Goal: Check status: Check status

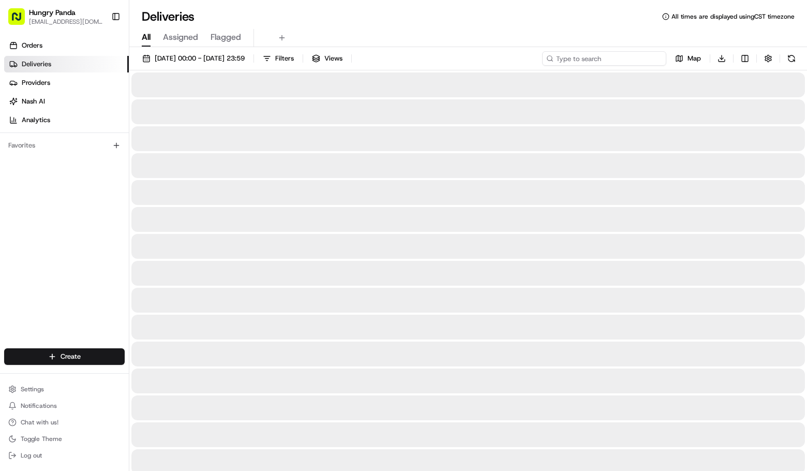
click at [617, 54] on input at bounding box center [604, 58] width 124 height 14
paste input "对接上线"
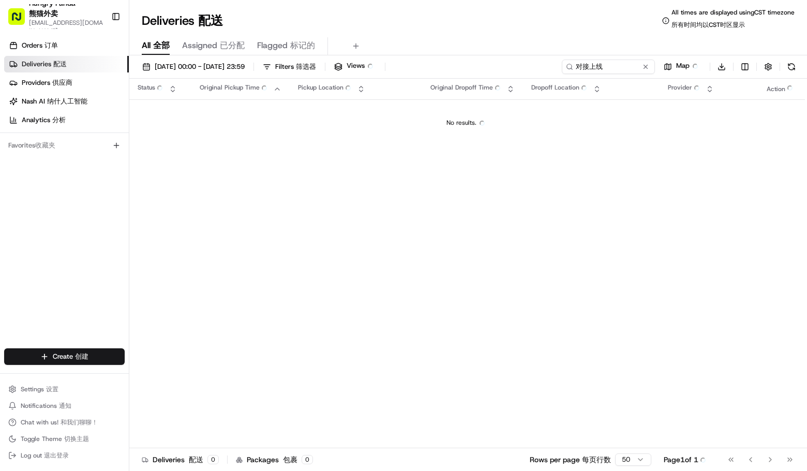
drag, startPoint x: 607, startPoint y: 20, endPoint x: 590, endPoint y: 66, distance: 48.5
click at [607, 20] on div "Deliveries Deliveries 配送 All times are displayed using CST timezone All times a…" at bounding box center [468, 20] width 678 height 25
click at [588, 68] on input "对接上线" at bounding box center [593, 67] width 124 height 14
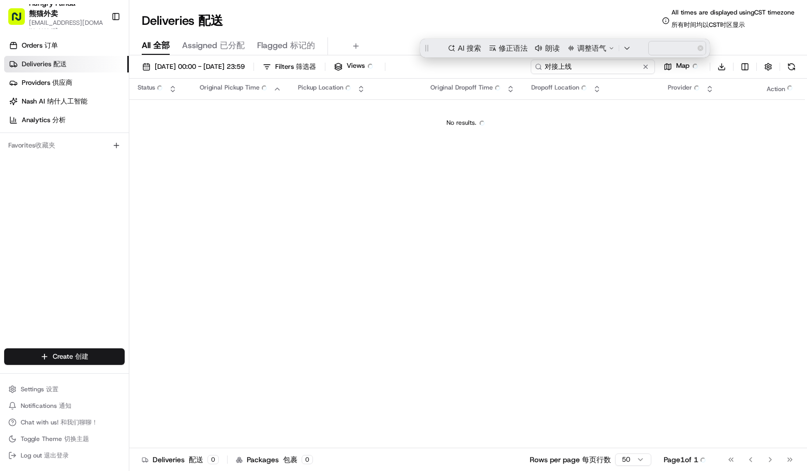
click at [588, 68] on input "对接上线" at bounding box center [593, 67] width 124 height 14
paste input "965094436575176959353"
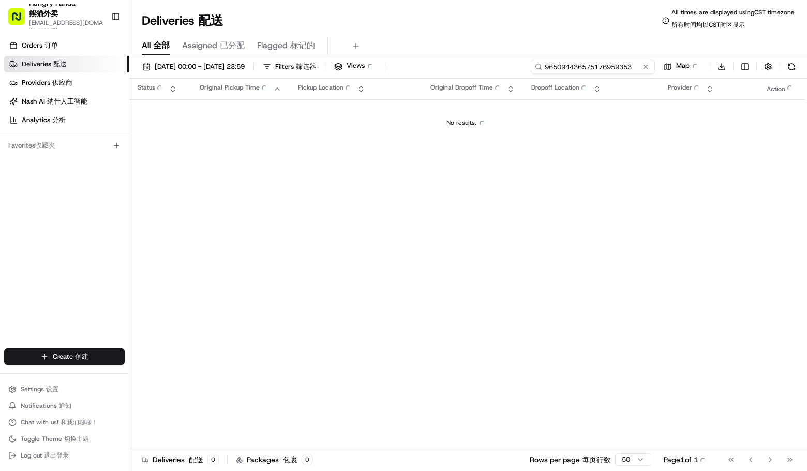
type input "965094436575176959353"
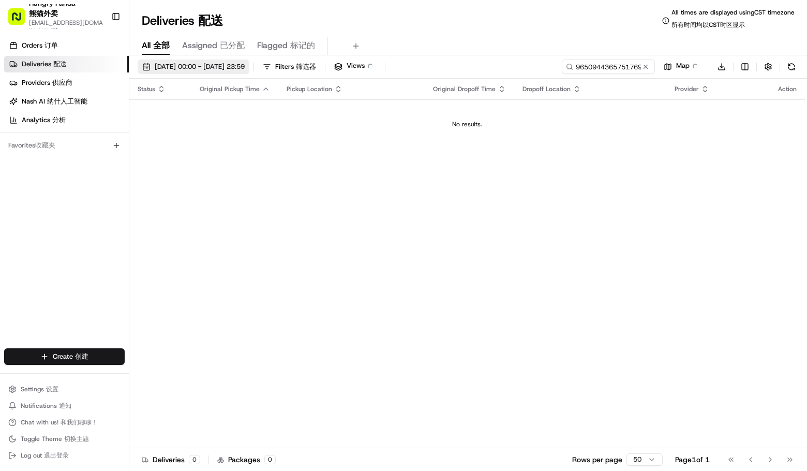
drag, startPoint x: 200, startPoint y: 64, endPoint x: 201, endPoint y: 72, distance: 7.8
click at [200, 64] on span "[DATE] 00:00 - [DATE] 23:59 [DATE] 00:00 - [DATE] 23:59 24/08/202500:00-24/08/2…" at bounding box center [200, 66] width 90 height 9
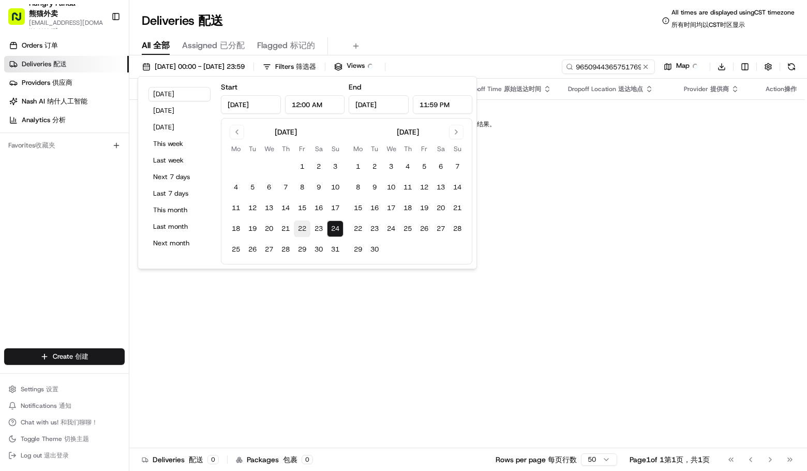
click at [304, 225] on button "22" at bounding box center [302, 228] width 17 height 17
type input "[DATE]"
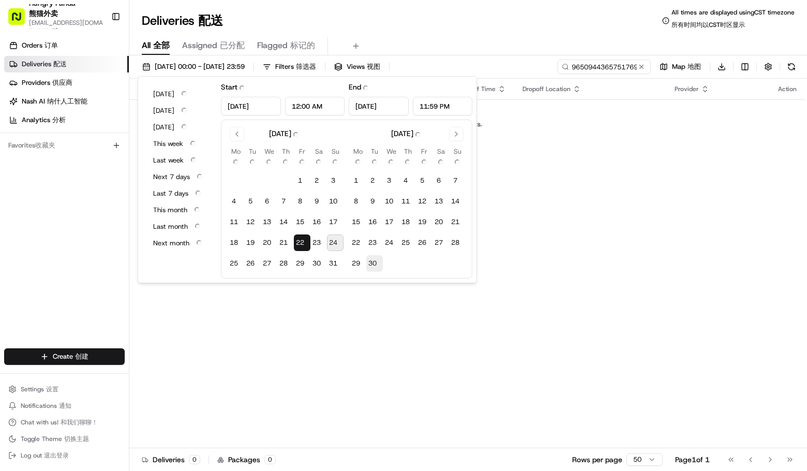
click at [378, 262] on button "30 30" at bounding box center [374, 263] width 17 height 17
type input "[DATE]"
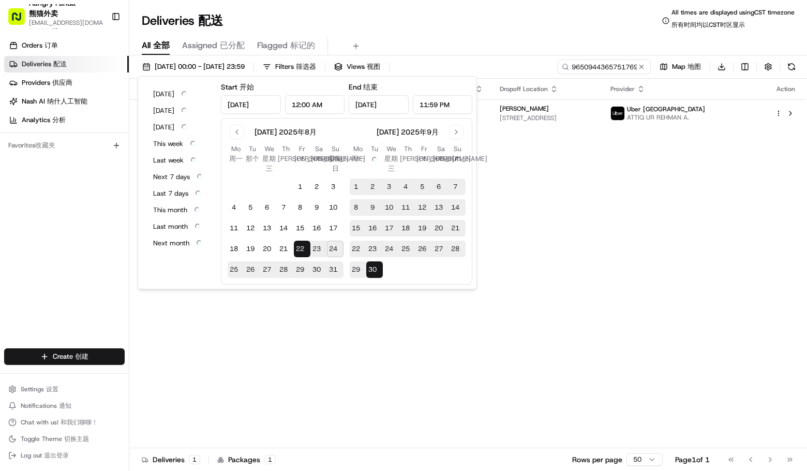
click at [527, 39] on div "All All 全部 Assigned Assigned 已分配 Flagged Flagged 标记的" at bounding box center [468, 46] width 678 height 18
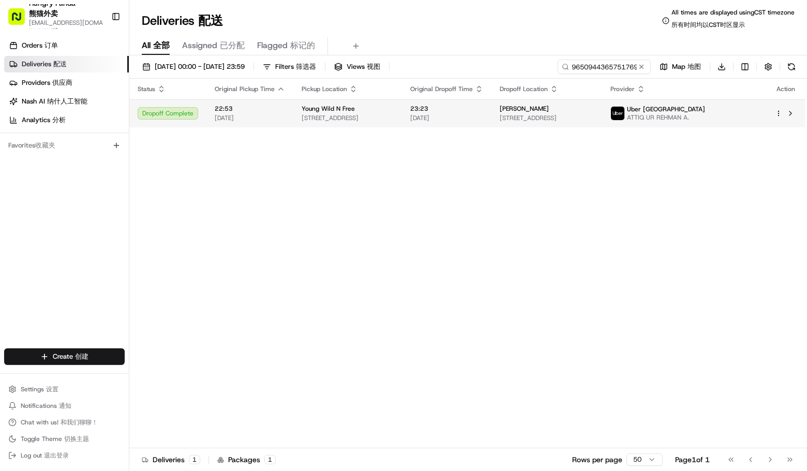
click at [705, 105] on span "Uber [GEOGRAPHIC_DATA]" at bounding box center [666, 109] width 78 height 8
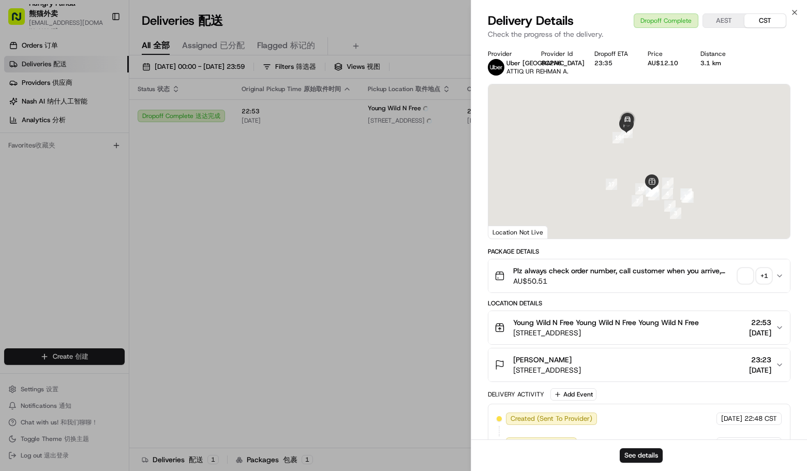
click at [769, 286] on div "Plz always check order number, call customer when you arrive, any delivery issu…" at bounding box center [635, 275] width 281 height 21
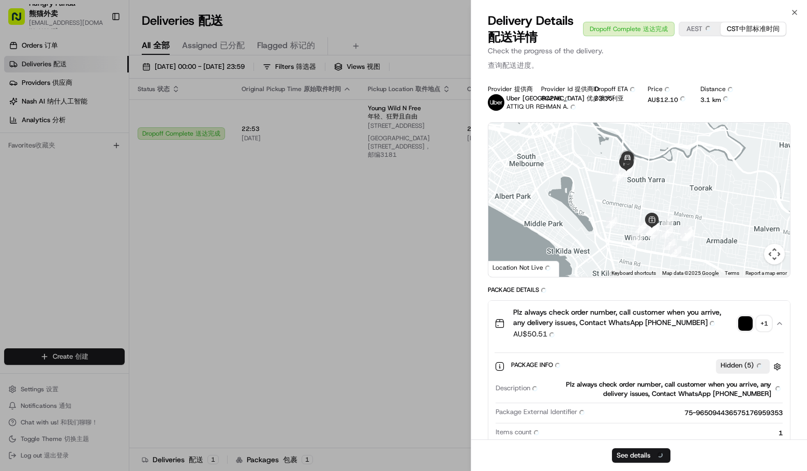
click at [761, 277] on div at bounding box center [640, 200] width 302 height 154
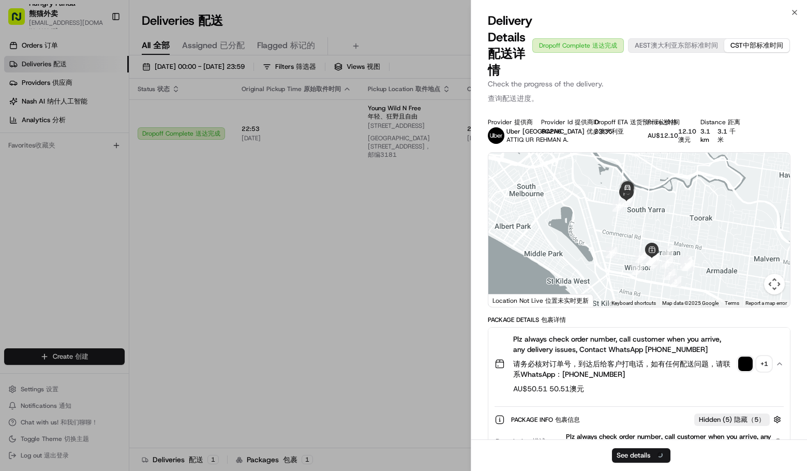
click at [758, 367] on div "+ 1 + 1" at bounding box center [764, 364] width 14 height 14
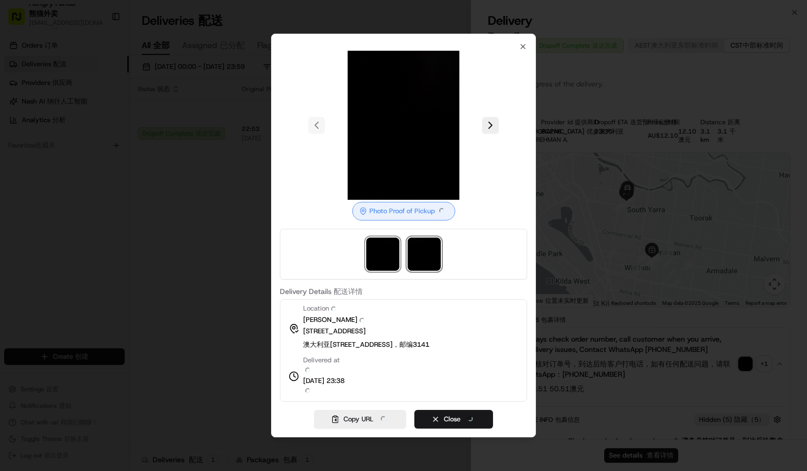
click at [418, 258] on img at bounding box center [424, 254] width 33 height 33
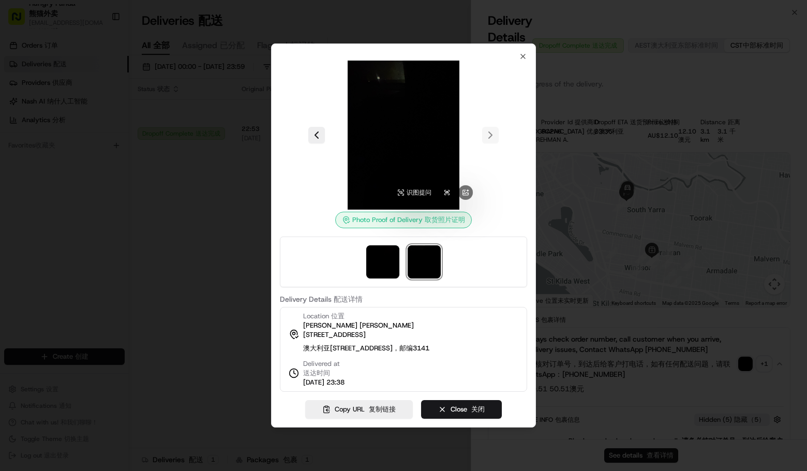
drag, startPoint x: 333, startPoint y: 48, endPoint x: 477, endPoint y: 199, distance: 209.0
click at [477, 199] on div "Photo Proof of Delivery Photo Proof of Pickup 取货照片证明 Delivery Details Delivery …" at bounding box center [403, 235] width 265 height 384
click at [524, 52] on icon "button" at bounding box center [523, 56] width 8 height 8
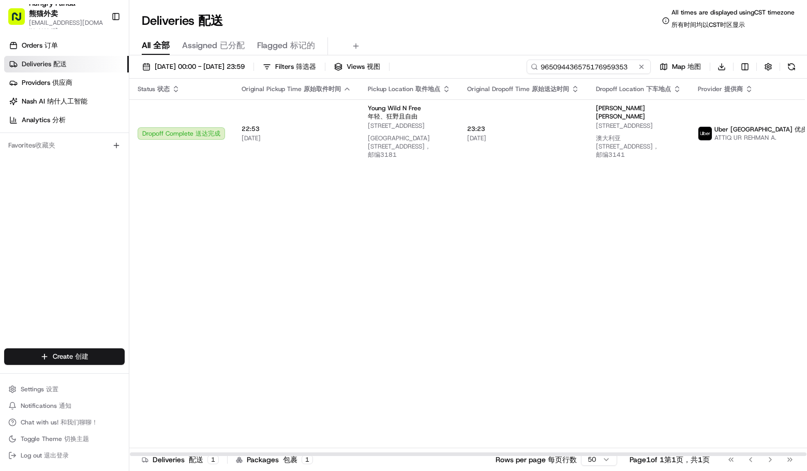
click at [589, 65] on input "965094436575176959353" at bounding box center [589, 67] width 124 height 14
drag, startPoint x: 605, startPoint y: 262, endPoint x: 594, endPoint y: 185, distance: 77.4
click at [605, 260] on div "Status Status 状态 Original Pickup Time Original Pickup Time 原始取件时间 Pickup Locati…" at bounding box center [508, 268] width 759 height 378
